Goal: Task Accomplishment & Management: Manage account settings

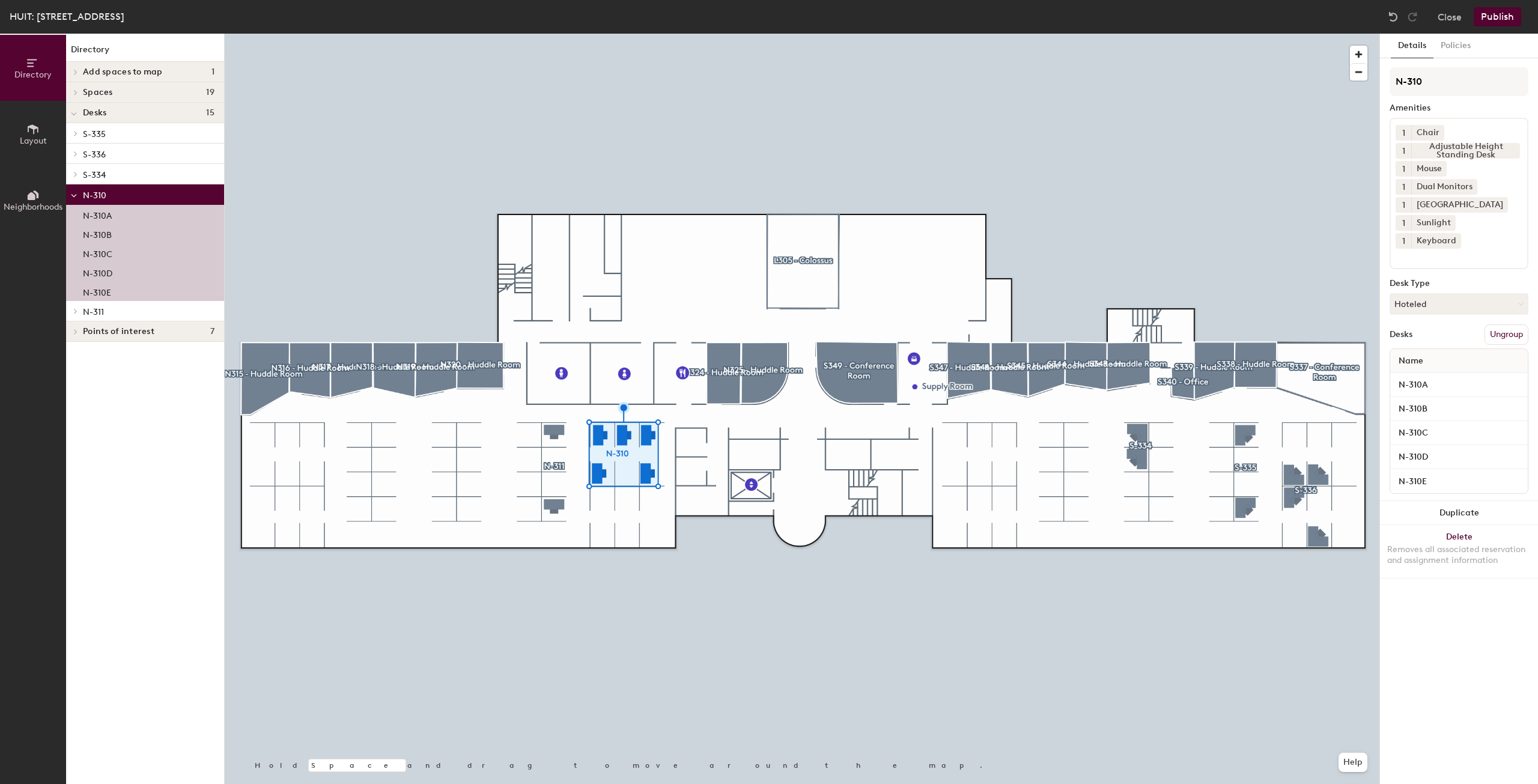
click at [87, 288] on p "N-310E" at bounding box center [97, 291] width 28 height 14
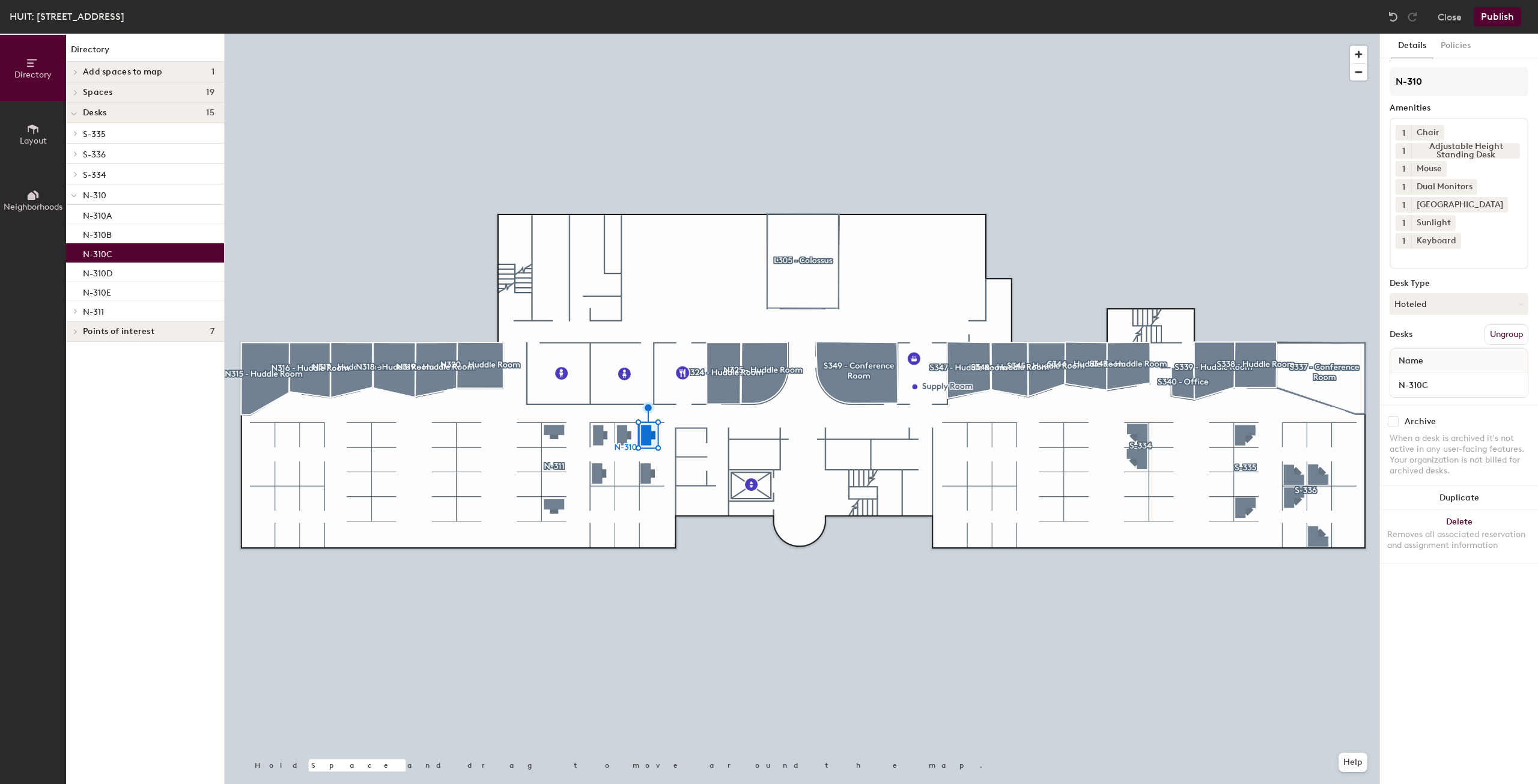
click at [118, 254] on div "N-310C" at bounding box center [145, 253] width 158 height 19
click at [1454, 386] on input "N-310C" at bounding box center [1459, 385] width 133 height 17
click at [1449, 384] on input "N-310C" at bounding box center [1459, 385] width 133 height 17
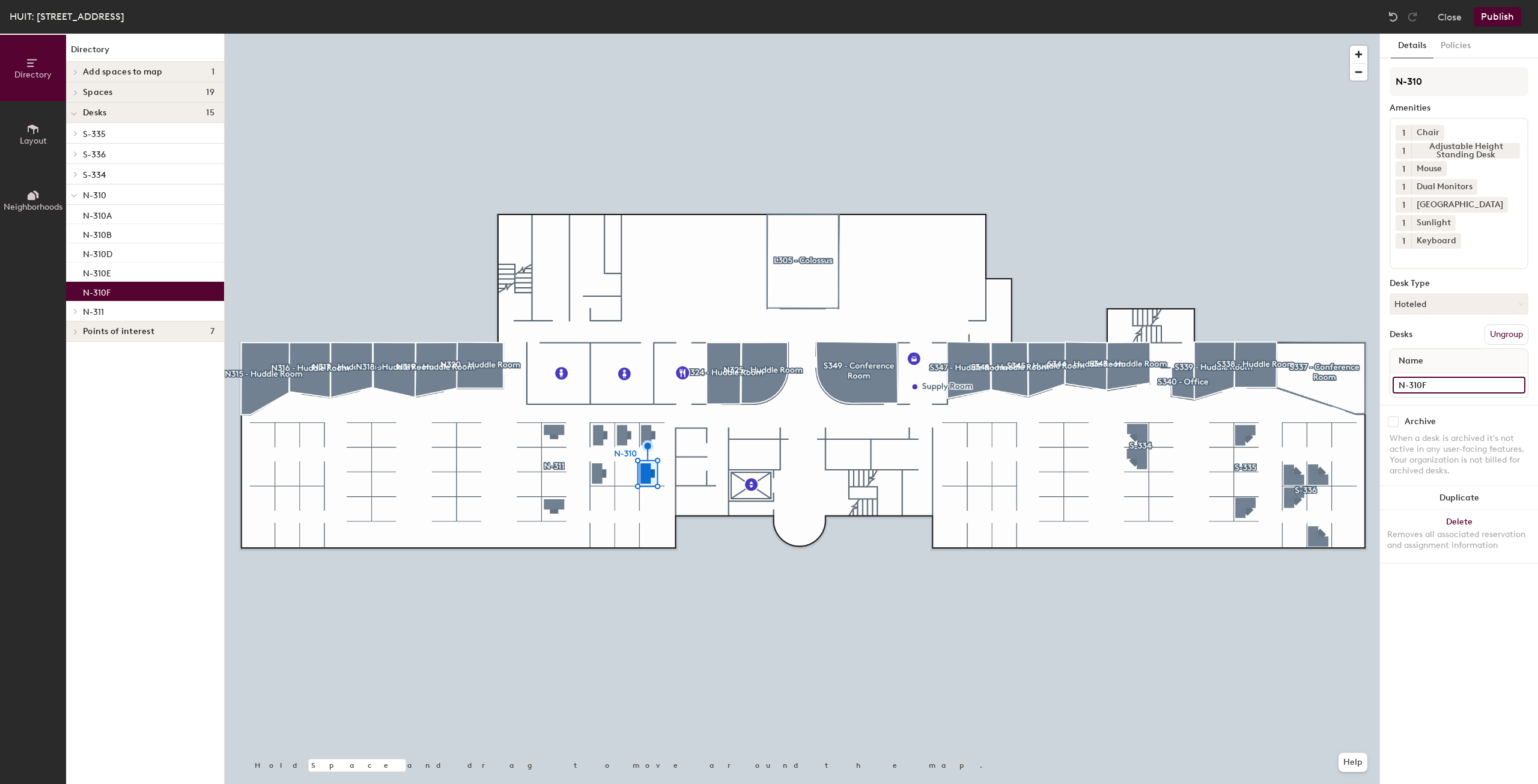
type input "N-310F"
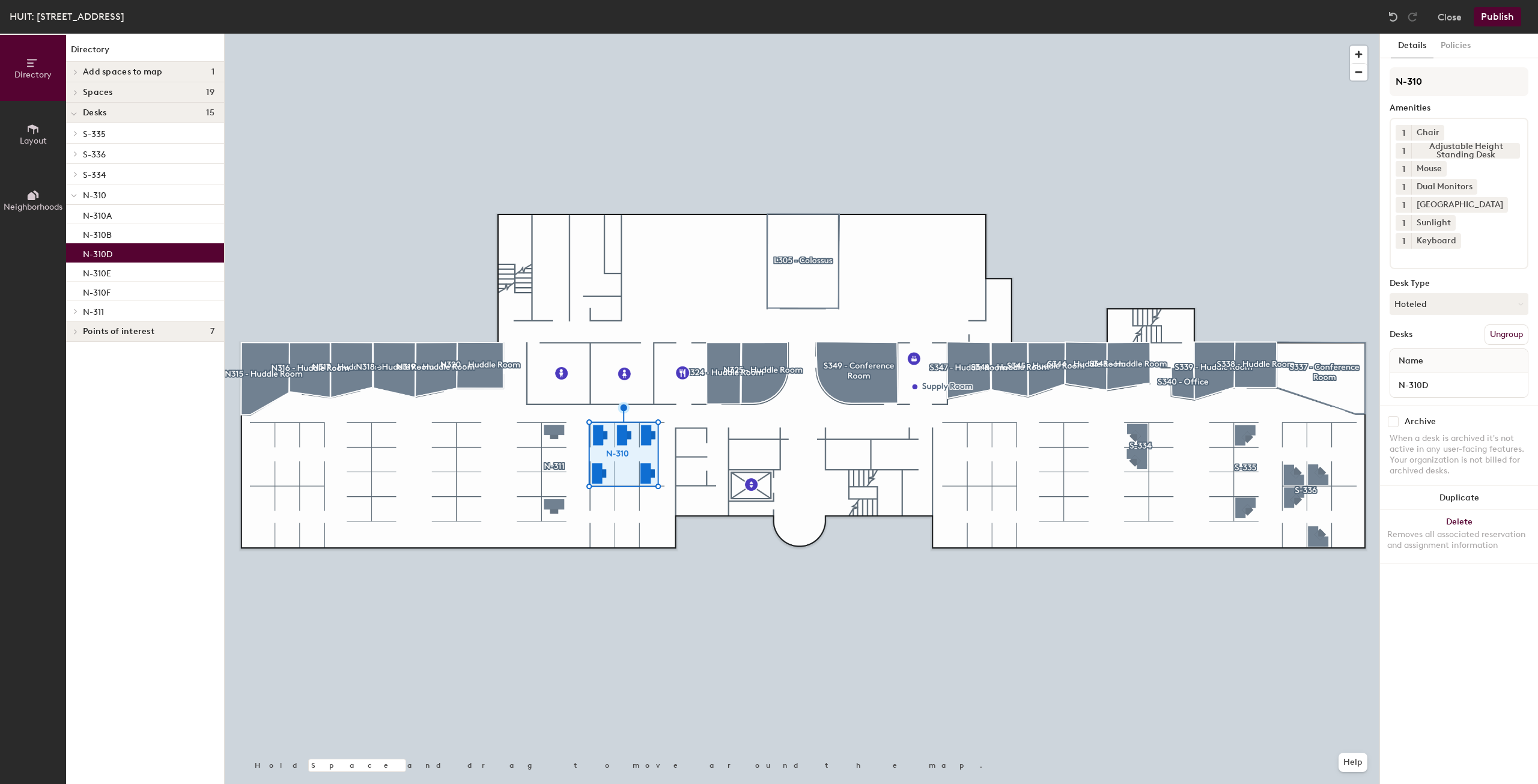
click at [110, 249] on p "N-310D" at bounding box center [98, 252] width 30 height 14
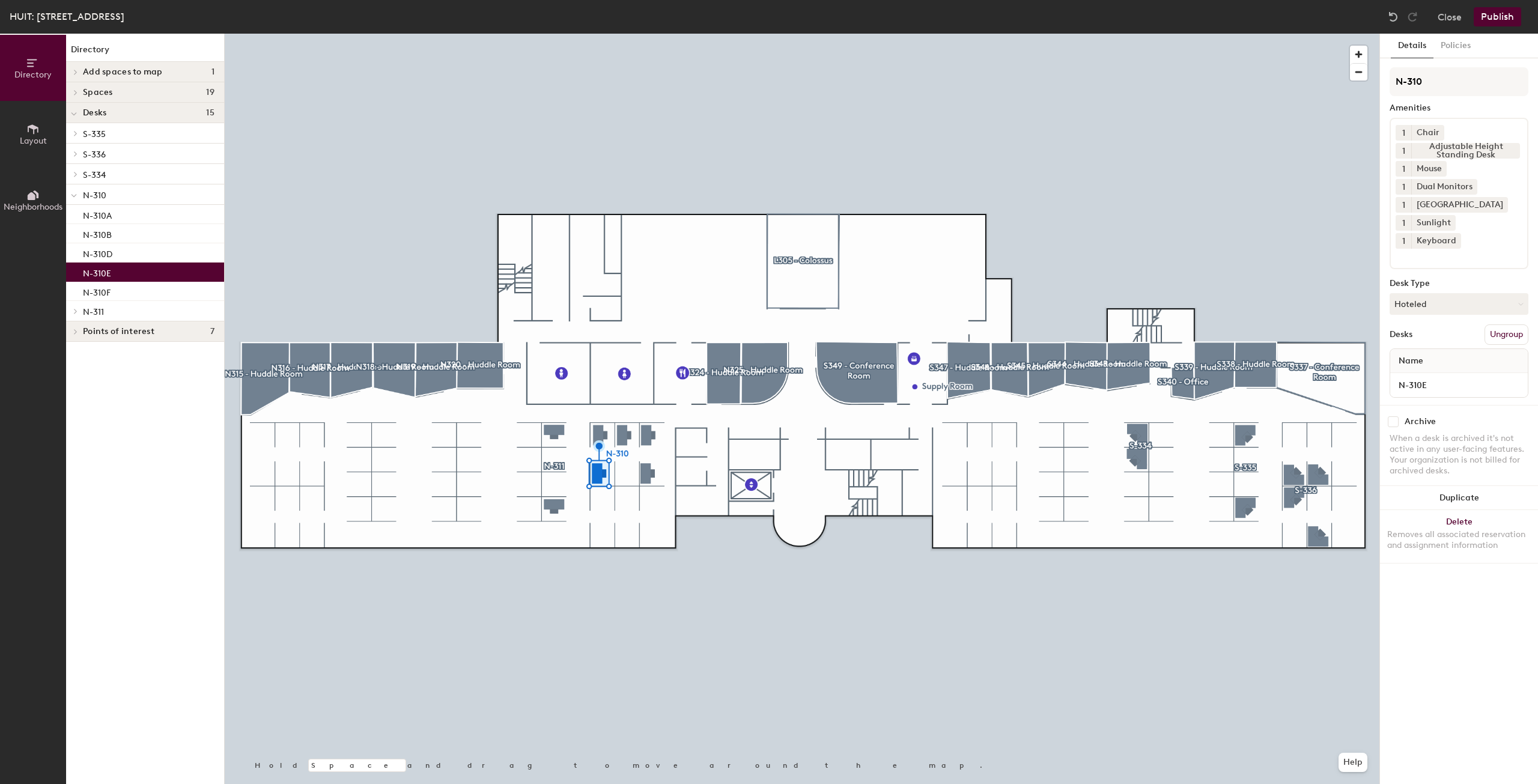
click at [105, 271] on p "N-310E" at bounding box center [97, 272] width 28 height 14
click at [1447, 381] on input "N-310E" at bounding box center [1459, 385] width 133 height 17
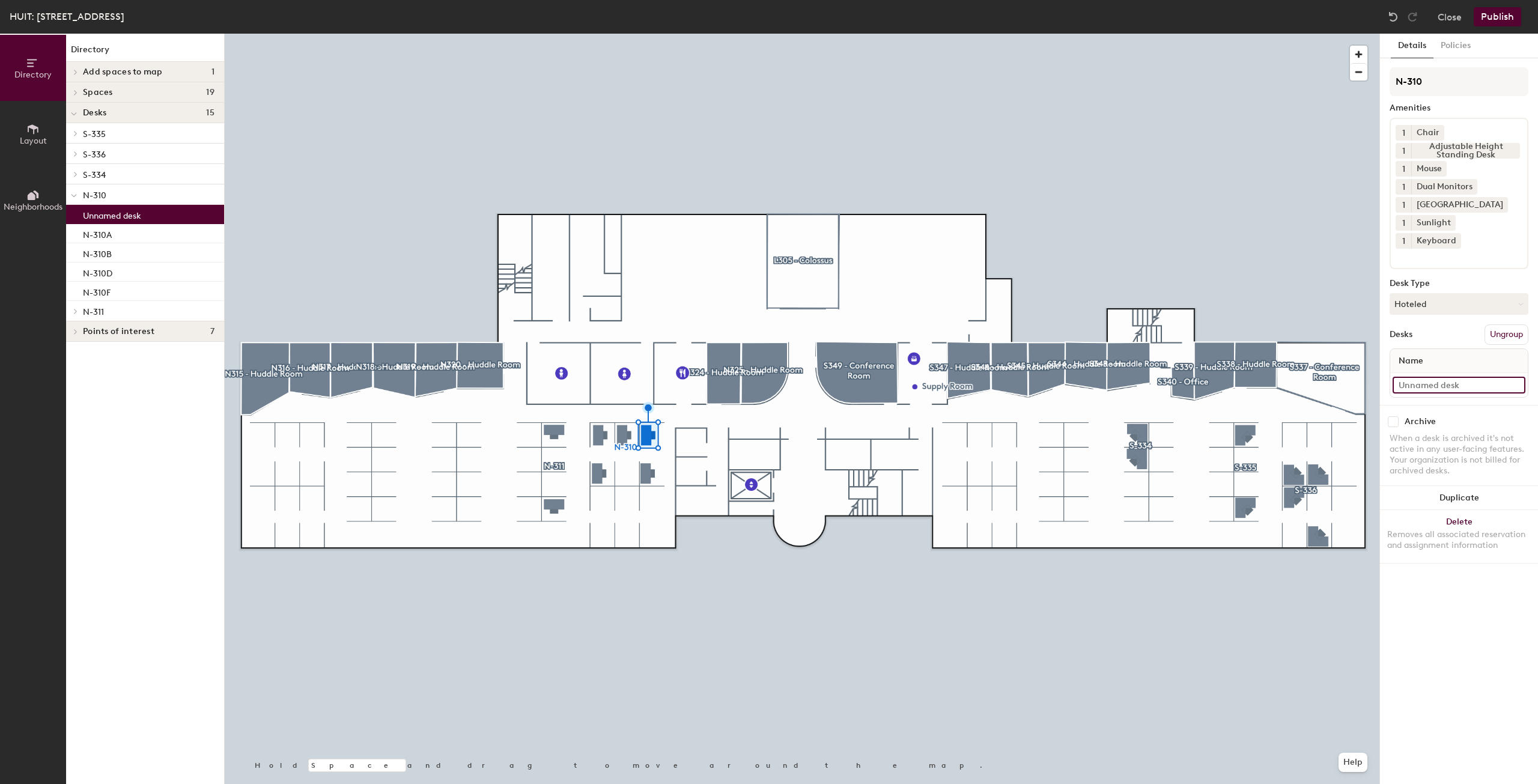
type input "C"
type input "N-310C"
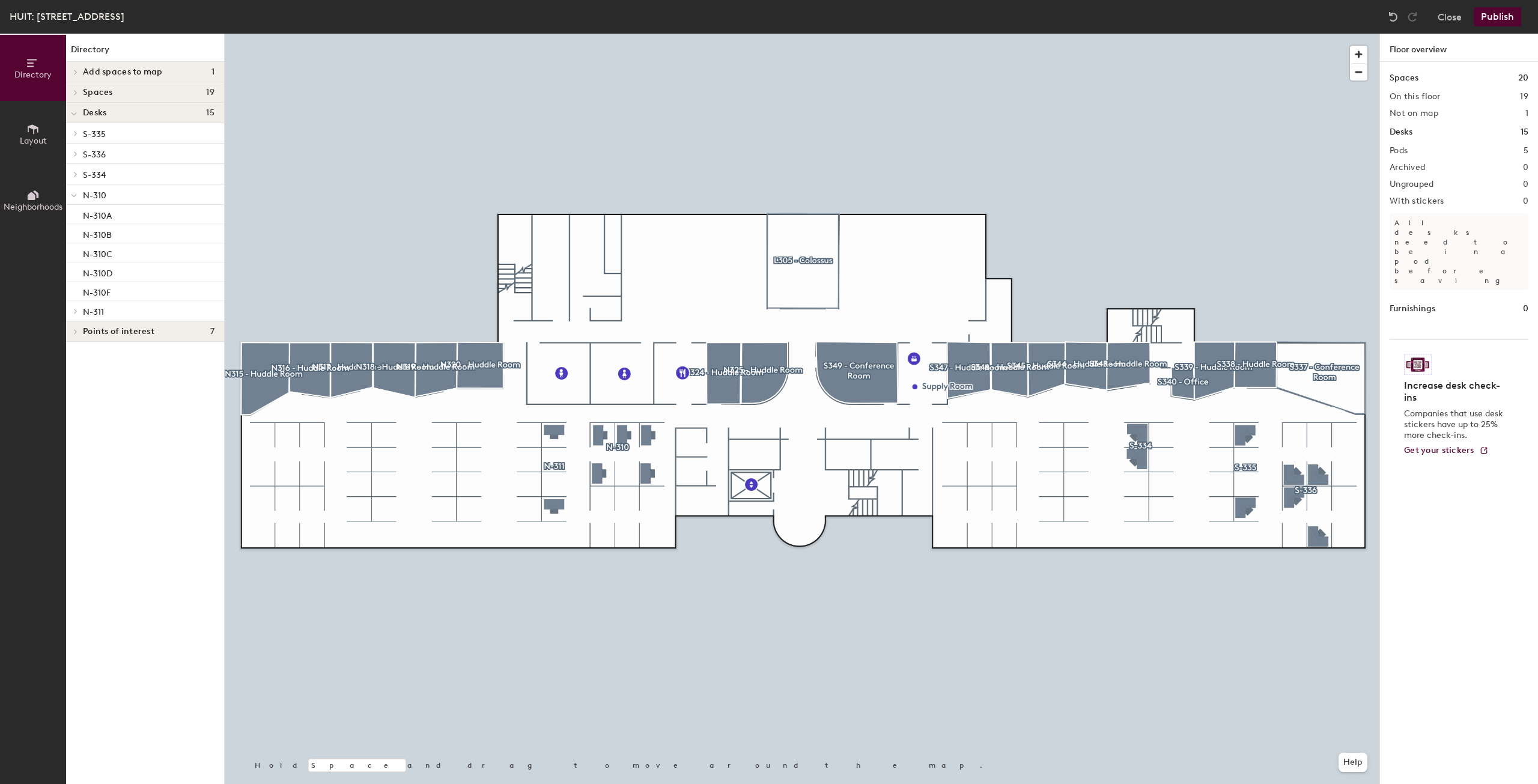
click at [1509, 20] on button "Publish" at bounding box center [1498, 17] width 48 height 19
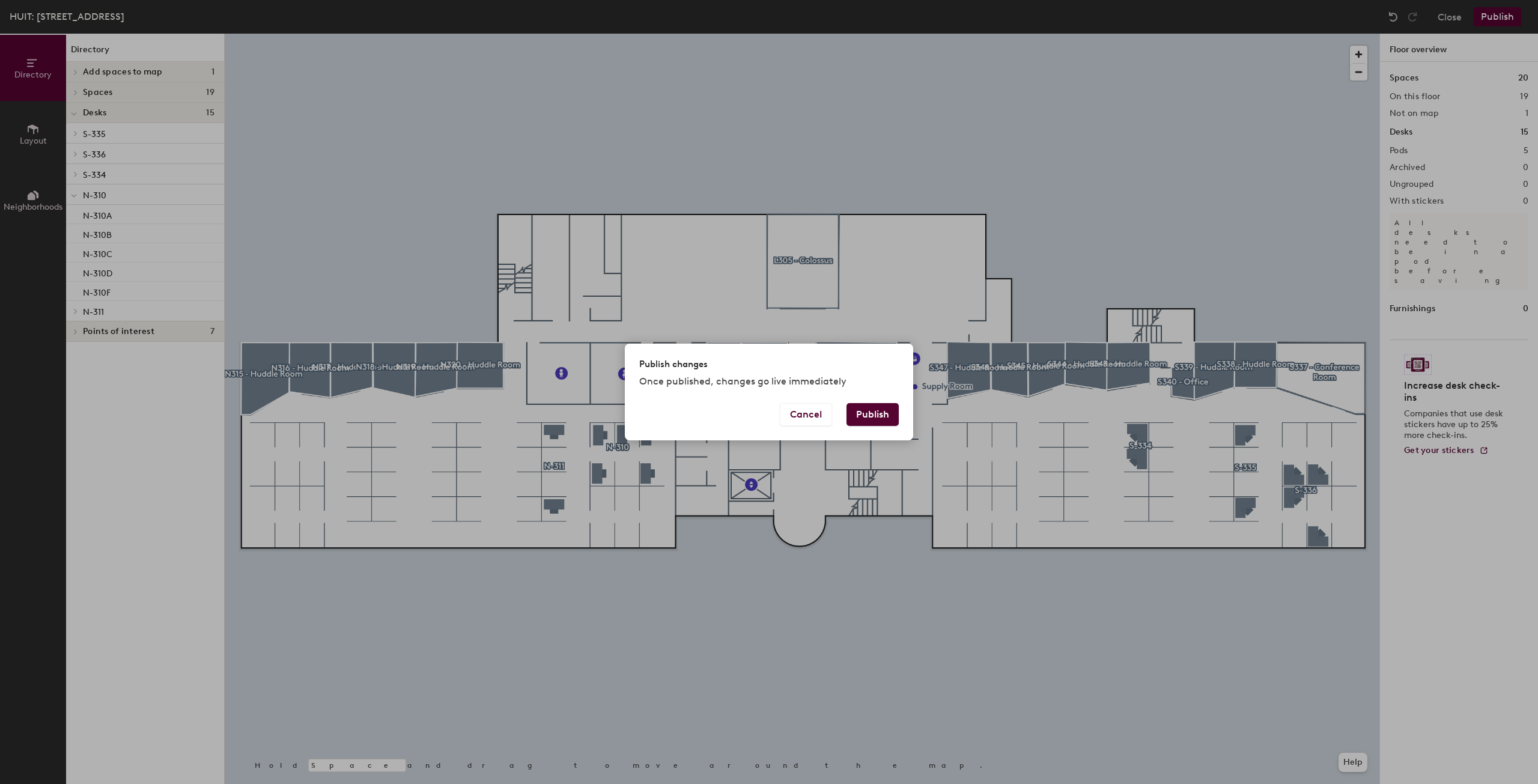
click at [892, 417] on button "Publish" at bounding box center [872, 414] width 52 height 23
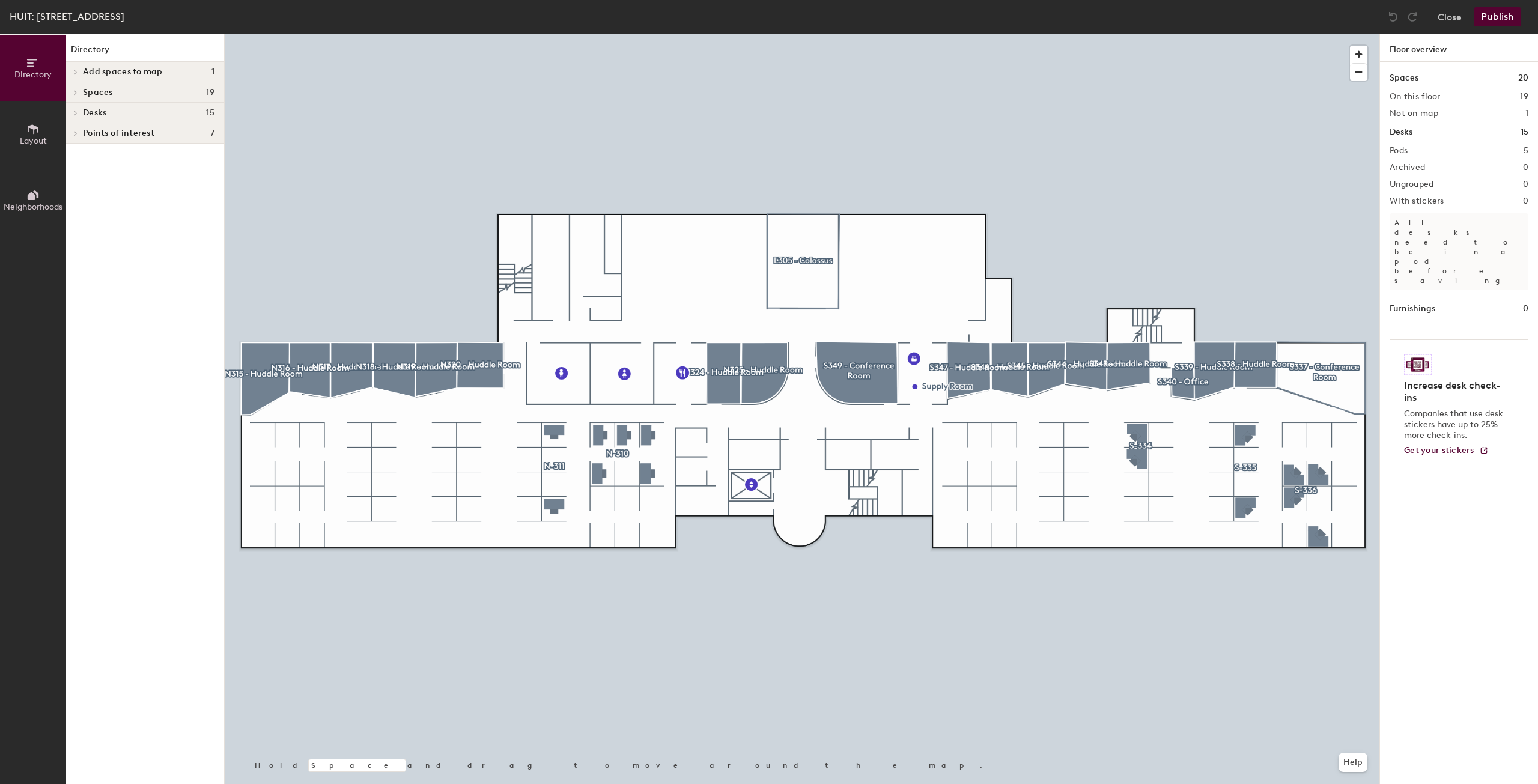
click at [46, 120] on button "Layout" at bounding box center [33, 134] width 66 height 66
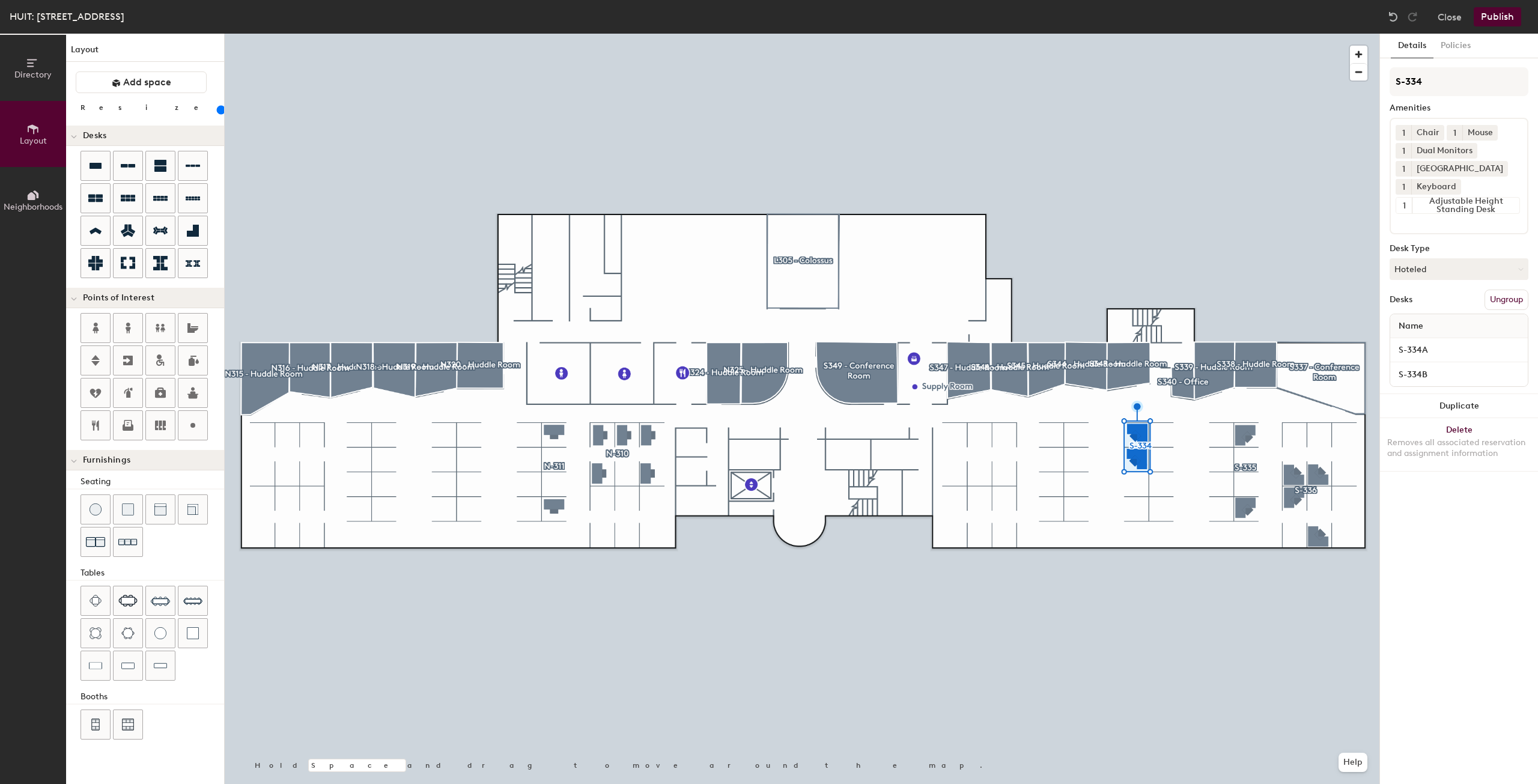
click at [1111, 496] on div "Directory Layout Neighborhoods Layout Add space Resize Desks Points of Interest…" at bounding box center [769, 409] width 1538 height 750
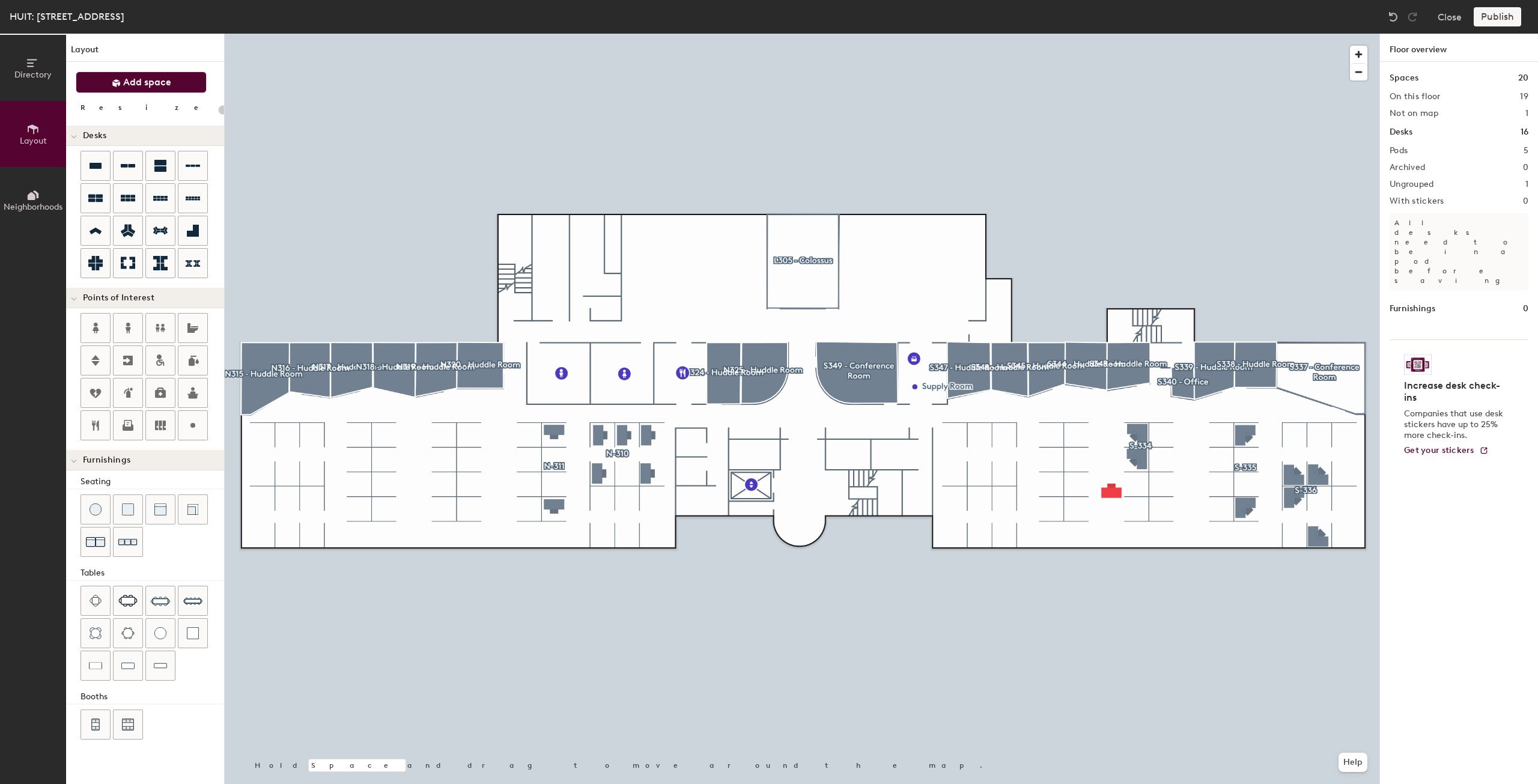
click at [152, 84] on span "Add space" at bounding box center [147, 82] width 48 height 12
click at [1102, 510] on div "Directory Layout Neighborhoods Layout Add space Resize Desks Points of Interest…" at bounding box center [769, 409] width 1538 height 750
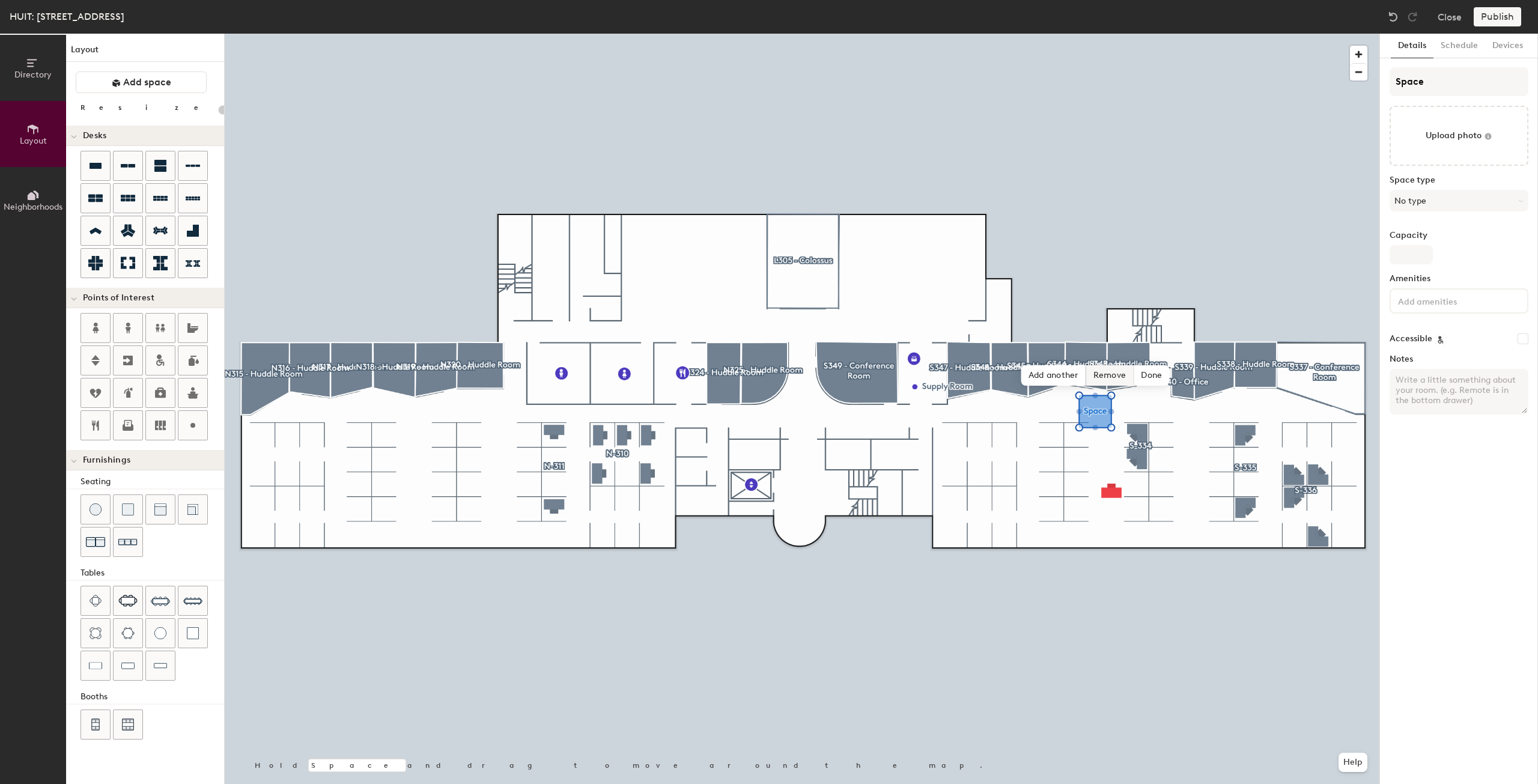
click at [1122, 371] on span "Remove" at bounding box center [1110, 375] width 48 height 20
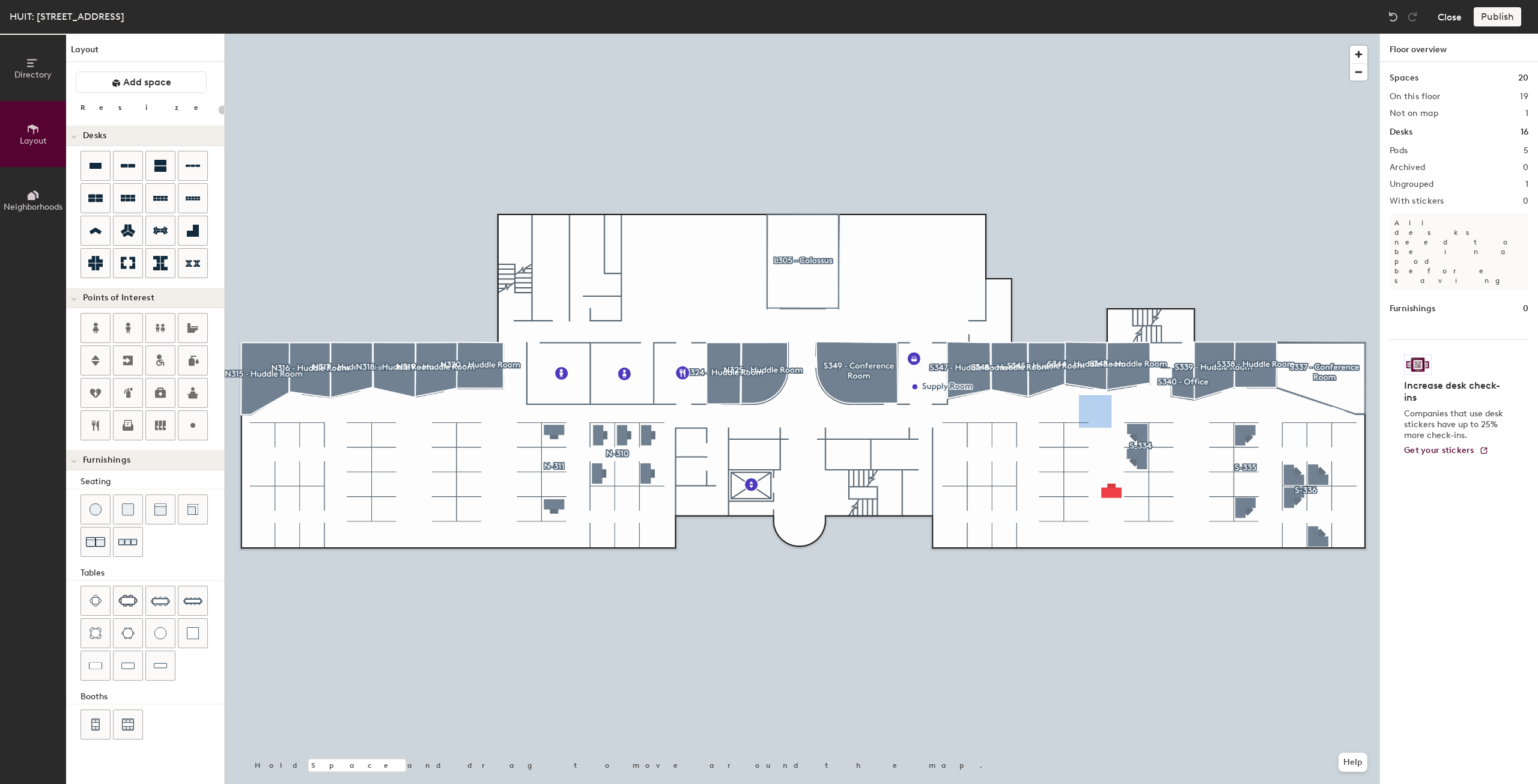
click at [1457, 20] on button "Close" at bounding box center [1450, 17] width 24 height 19
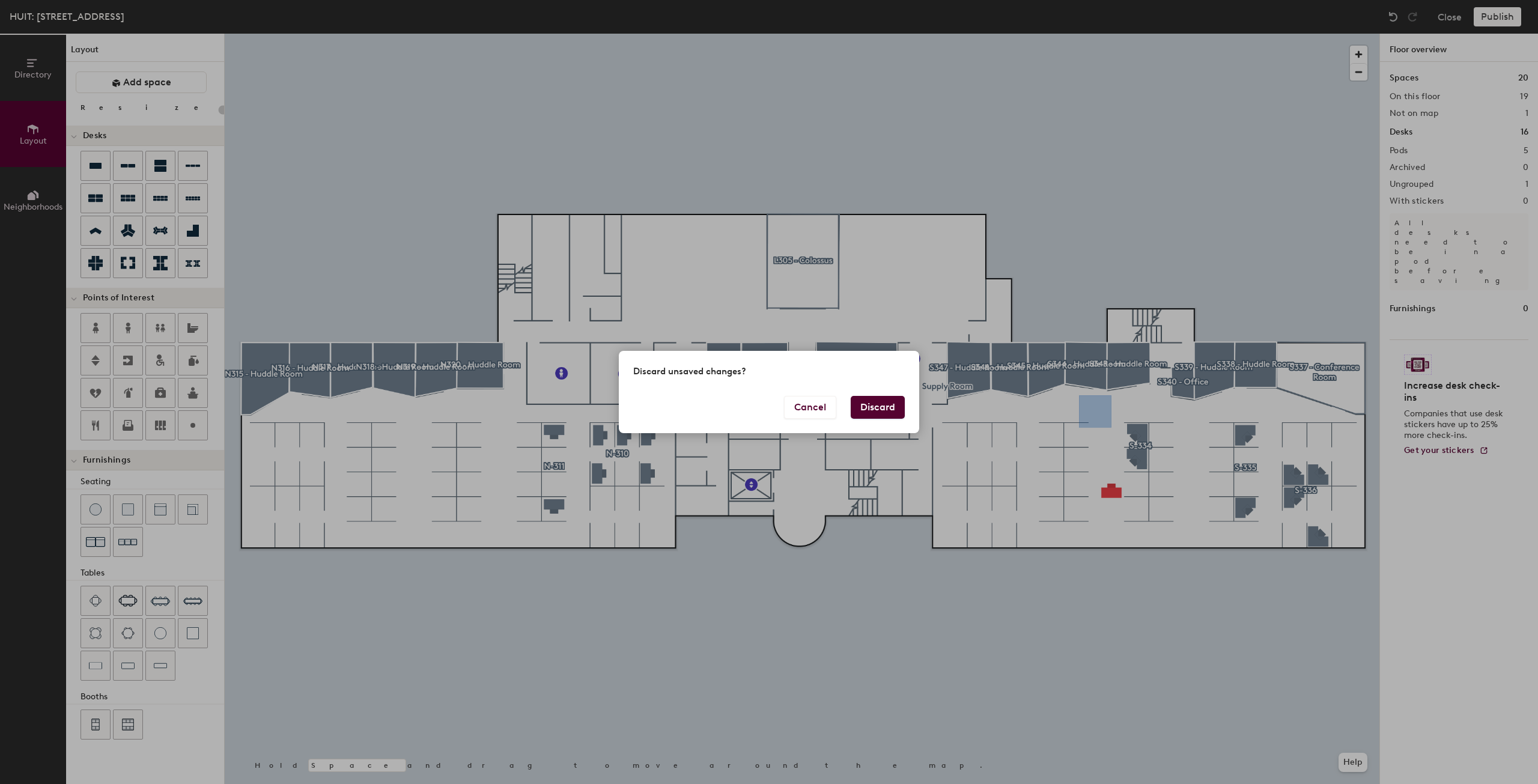
click at [881, 408] on button "Discard" at bounding box center [878, 407] width 54 height 23
type input "20"
